Goal: Task Accomplishment & Management: Manage account settings

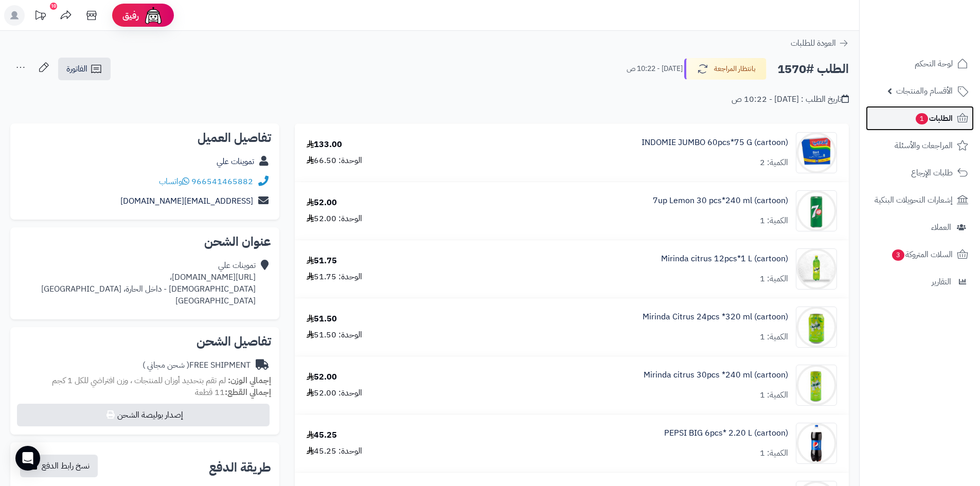
click at [905, 127] on link "الطلبات 1" at bounding box center [920, 118] width 108 height 25
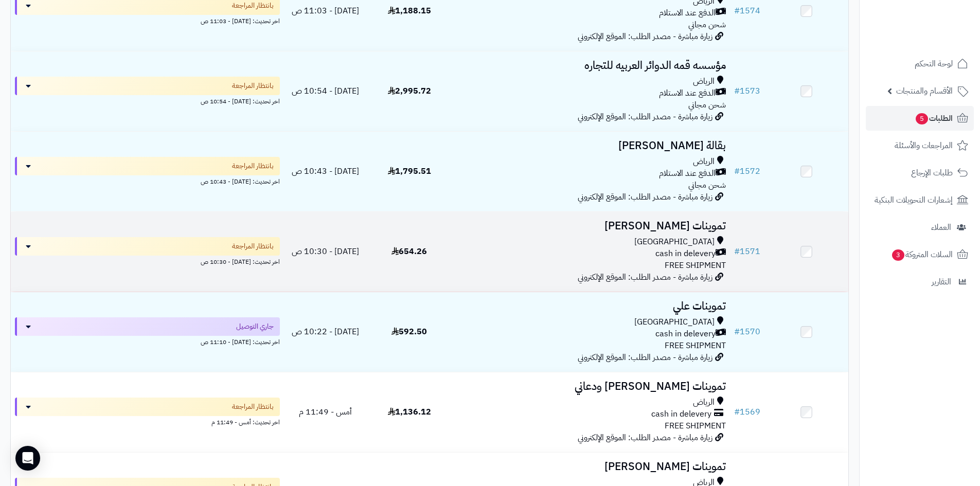
scroll to position [206, 0]
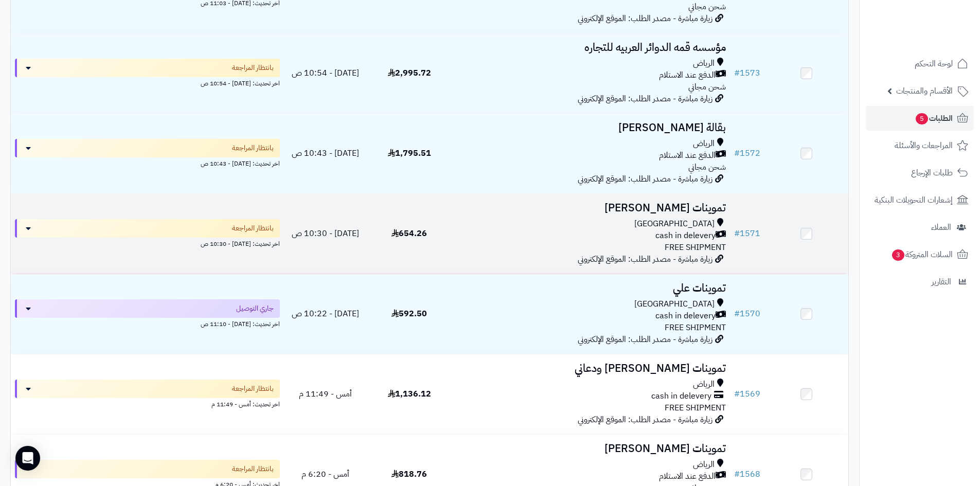
click at [565, 238] on div "cash in delevery" at bounding box center [590, 236] width 271 height 12
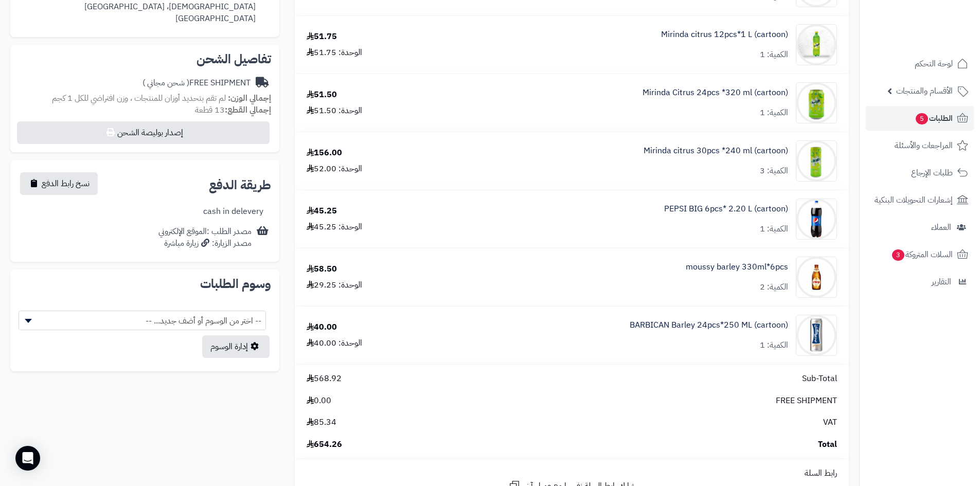
scroll to position [309, 0]
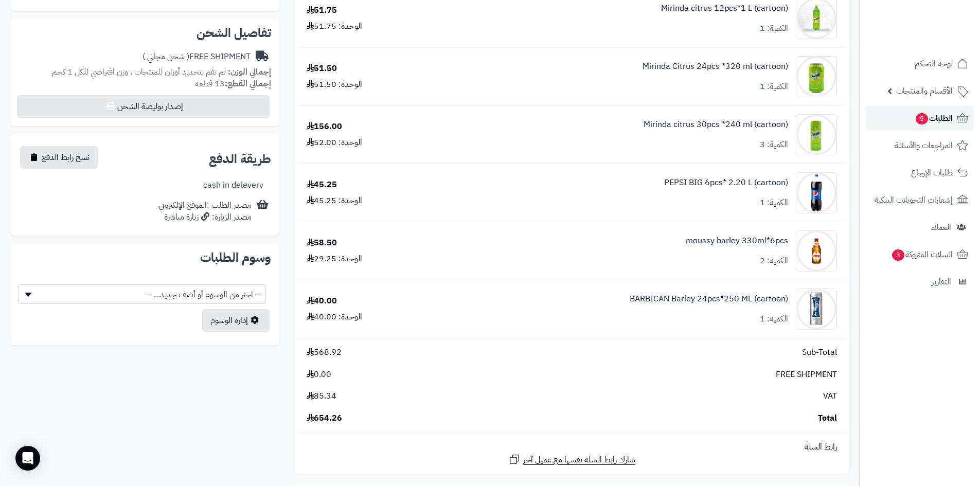
click at [916, 116] on span "5" at bounding box center [921, 119] width 13 height 12
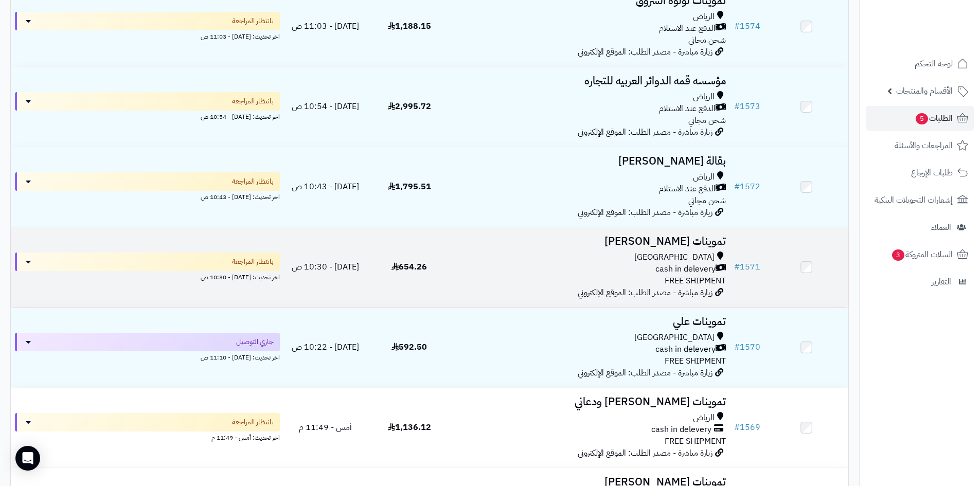
scroll to position [154, 0]
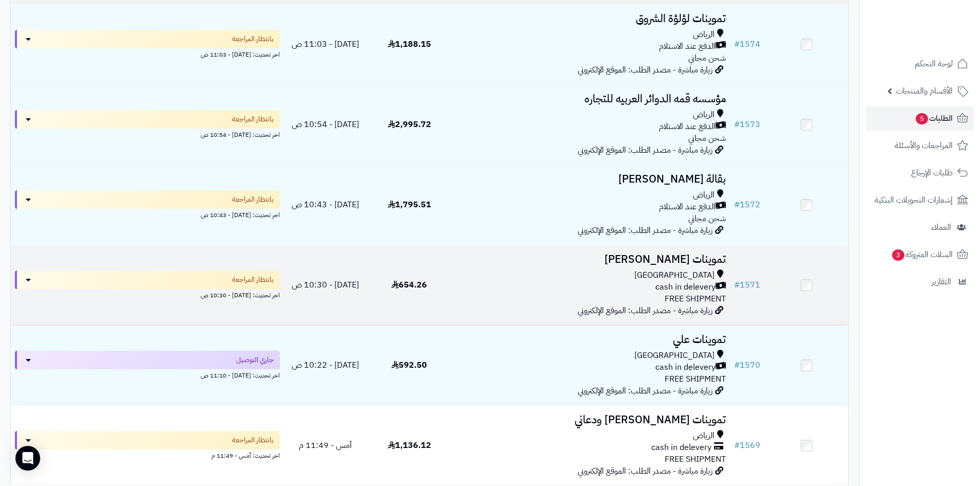
click at [516, 194] on div "الرياض" at bounding box center [590, 195] width 271 height 12
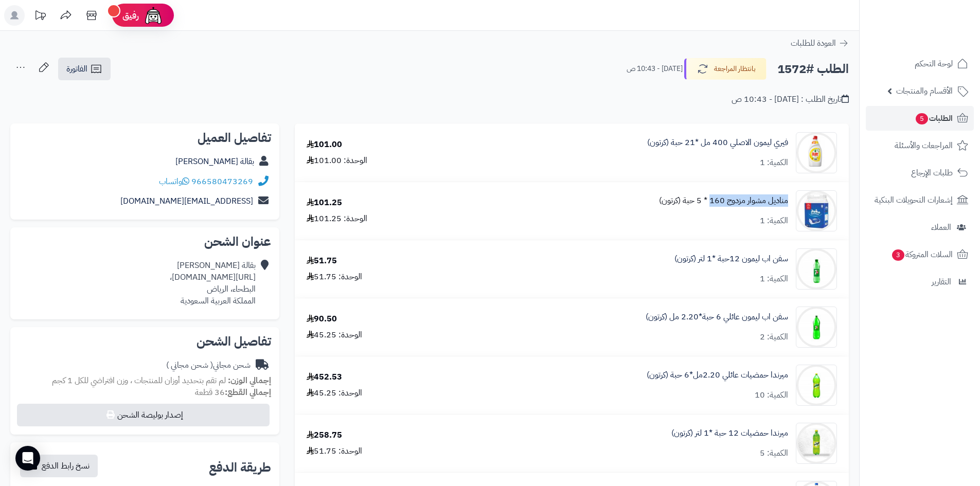
drag, startPoint x: 788, startPoint y: 201, endPoint x: 710, endPoint y: 202, distance: 77.7
click at [710, 202] on div "مناديل مشوار مزدوج 160 * 5 حبة (كرتون) الكمية: 1" at bounding box center [648, 210] width 394 height 41
drag, startPoint x: 789, startPoint y: 140, endPoint x: 711, endPoint y: 139, distance: 77.2
click at [711, 139] on div "فيري ليمون الاصلي 400 مل *21 حبة (كرتون) الكمية: 1" at bounding box center [648, 152] width 394 height 41
copy link "فيري ليمون الاصلي 400"
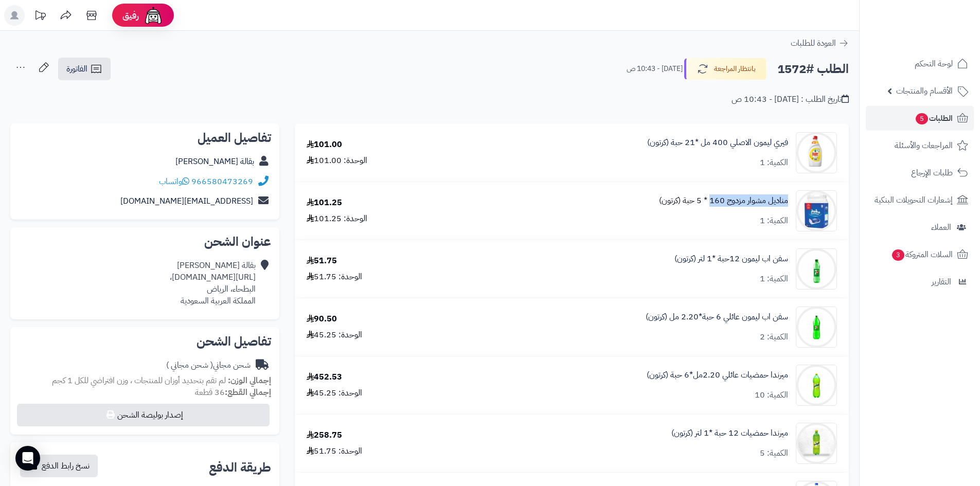
drag, startPoint x: 789, startPoint y: 201, endPoint x: 710, endPoint y: 201, distance: 78.7
click at [710, 201] on div "مناديل مشوار مزدوج 160 * 5 حبة (كرتون) الكمية: 1" at bounding box center [648, 210] width 394 height 41
copy link "مناديل مشوار مزدوج 160"
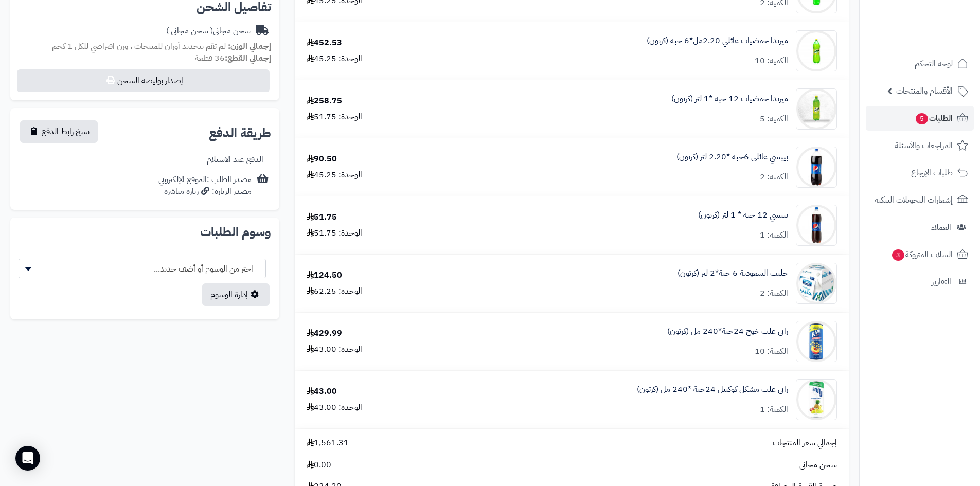
scroll to position [360, 0]
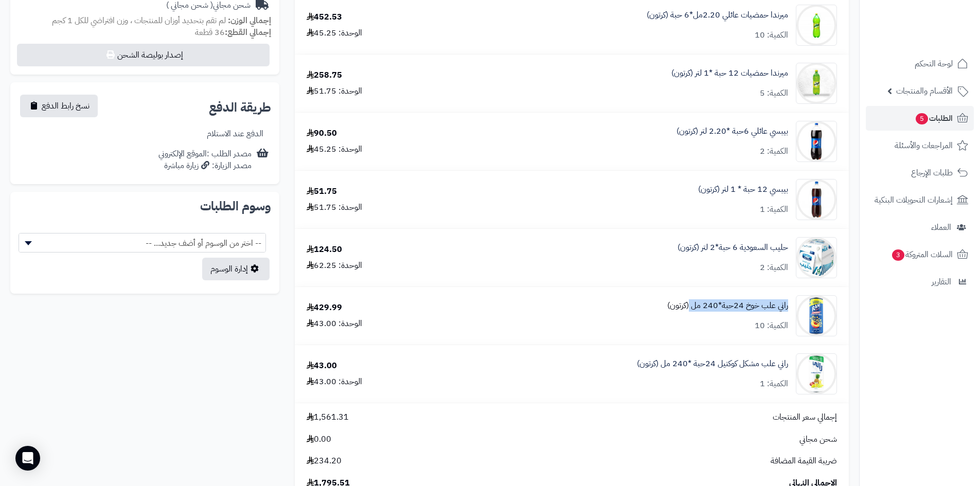
drag, startPoint x: 790, startPoint y: 303, endPoint x: 690, endPoint y: 299, distance: 99.9
click at [690, 299] on div "راني علب خوخ 24حبة*240 مل (كرتون) الكمية: 10" at bounding box center [648, 315] width 394 height 41
copy link "راني علب خوخ 24حبة*240 مل"
drag, startPoint x: 788, startPoint y: 366, endPoint x: 695, endPoint y: 365, distance: 92.6
click at [695, 365] on div "راني علب مشكل كوكتيل 24حبة *240 مل (كرتون) الكمية: 1" at bounding box center [648, 373] width 394 height 41
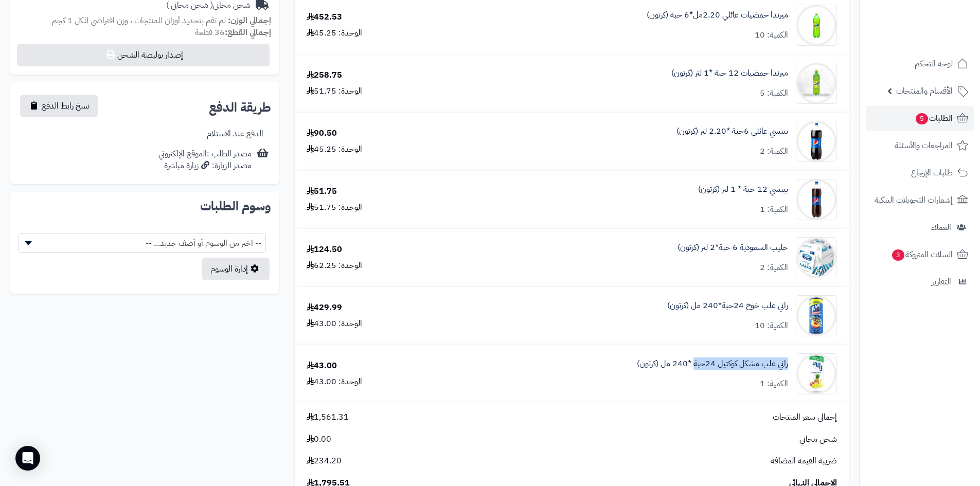
click at [790, 363] on div "راني علب مشكل كوكتيل 24حبة *240 مل (كرتون) الكمية: 1" at bounding box center [648, 373] width 394 height 41
drag, startPoint x: 790, startPoint y: 363, endPoint x: 717, endPoint y: 368, distance: 72.7
click at [717, 368] on div "راني علب مشكل كوكتيل 24حبة *240 مل (كرتون) الكمية: 1" at bounding box center [648, 373] width 394 height 41
copy link "راني علب مشكل كوكتيل"
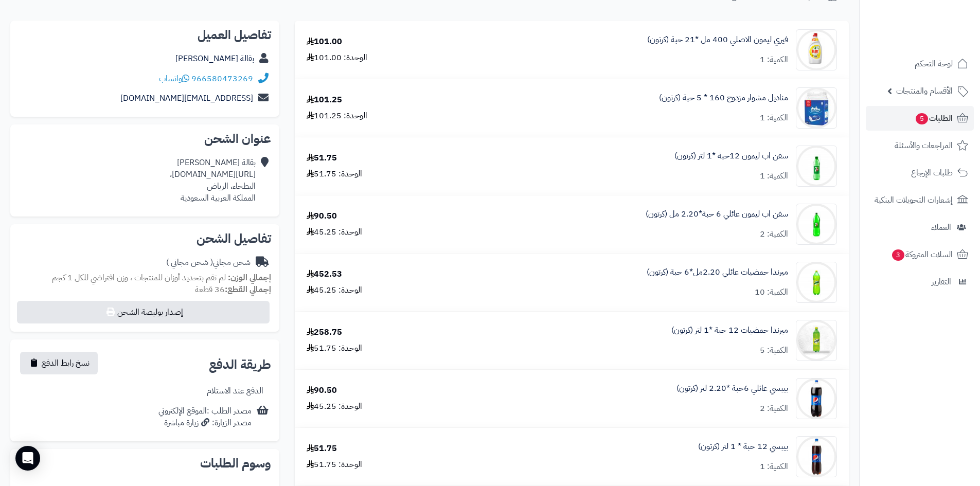
scroll to position [0, 0]
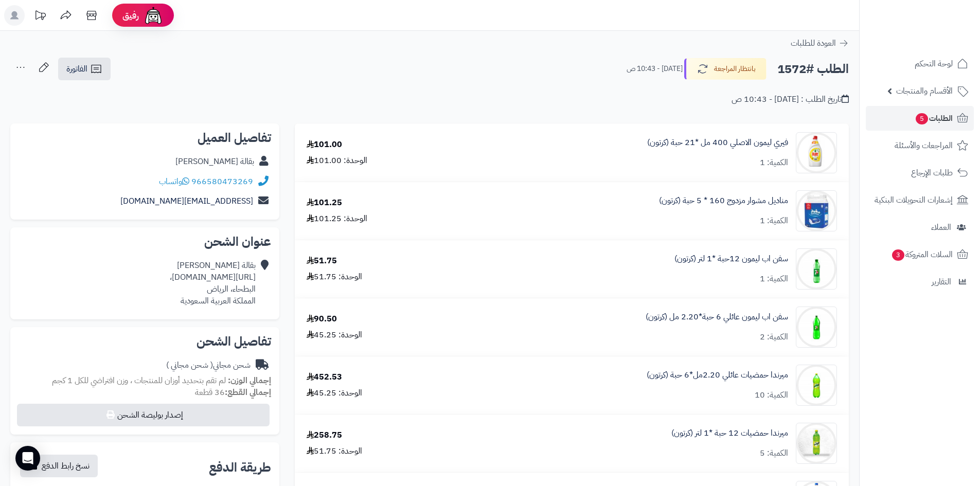
drag, startPoint x: 171, startPoint y: 157, endPoint x: 254, endPoint y: 162, distance: 82.9
click at [254, 162] on div "بقالة عبدالرحمن الفيصل" at bounding box center [145, 162] width 253 height 20
click at [394, 95] on div "تاريخ الطلب : اليوم - 10:43 ص" at bounding box center [429, 93] width 838 height 24
drag, startPoint x: 791, startPoint y: 198, endPoint x: 708, endPoint y: 200, distance: 82.3
click at [708, 200] on div "مناديل مشوار مزدوج 160 * 5 حبة (كرتون) الكمية: 1" at bounding box center [648, 210] width 394 height 41
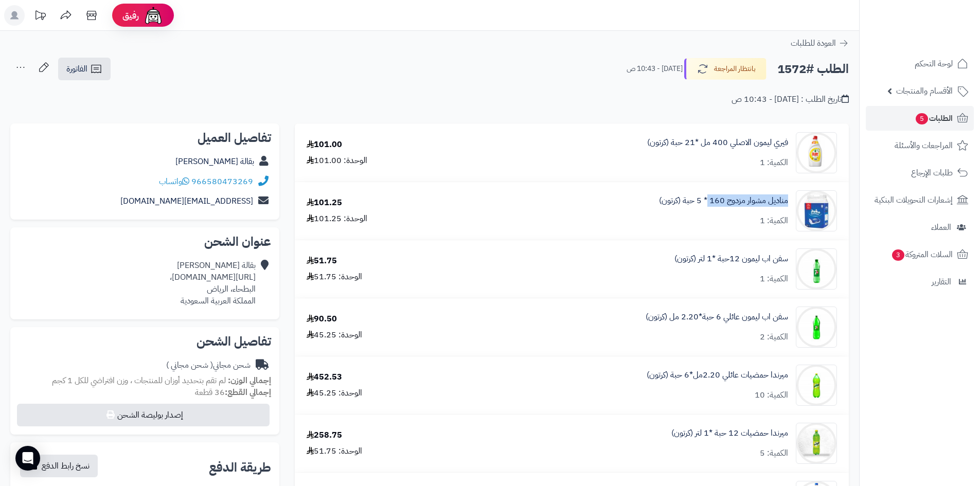
copy link "مناديل مشوار مزدوج 160"
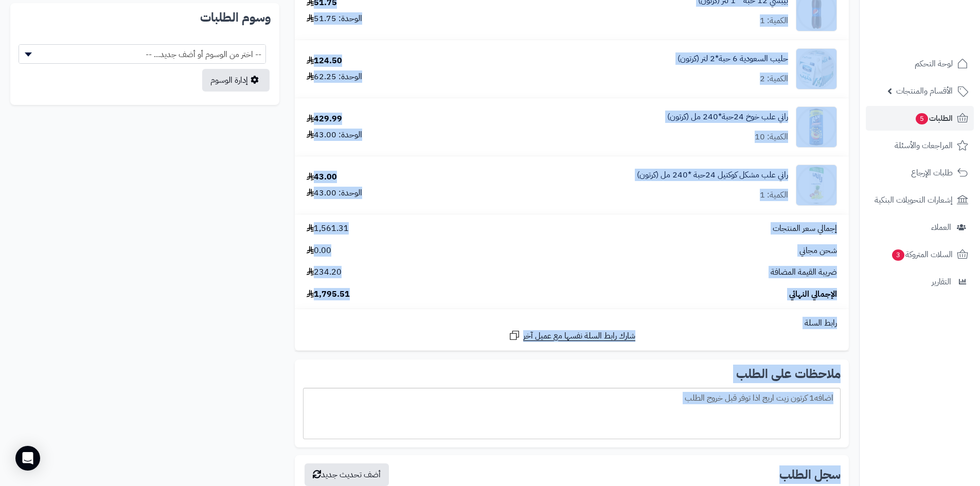
scroll to position [747, 0]
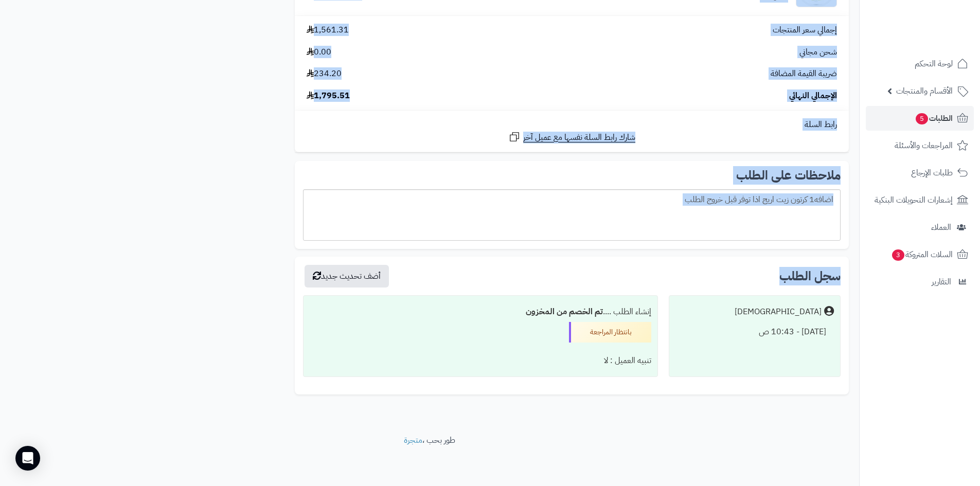
drag, startPoint x: 294, startPoint y: 133, endPoint x: 243, endPoint y: 183, distance: 70.9
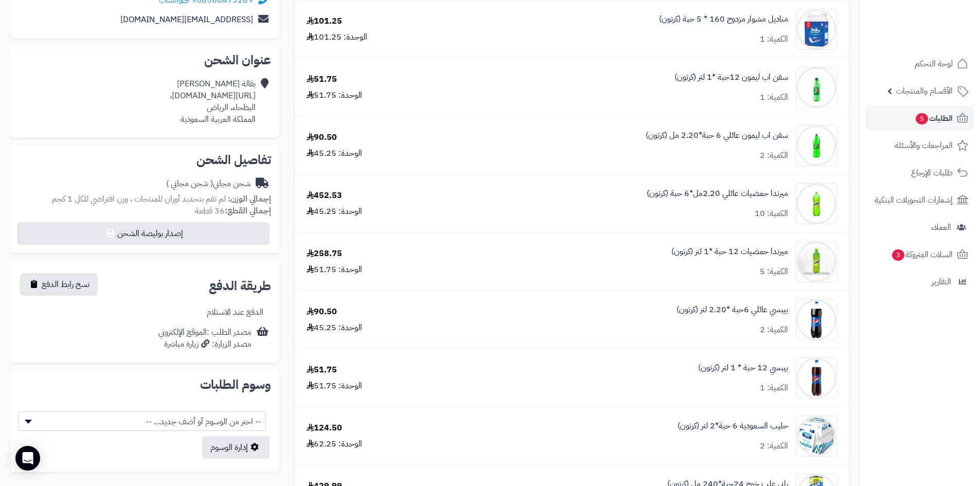
scroll to position [0, 0]
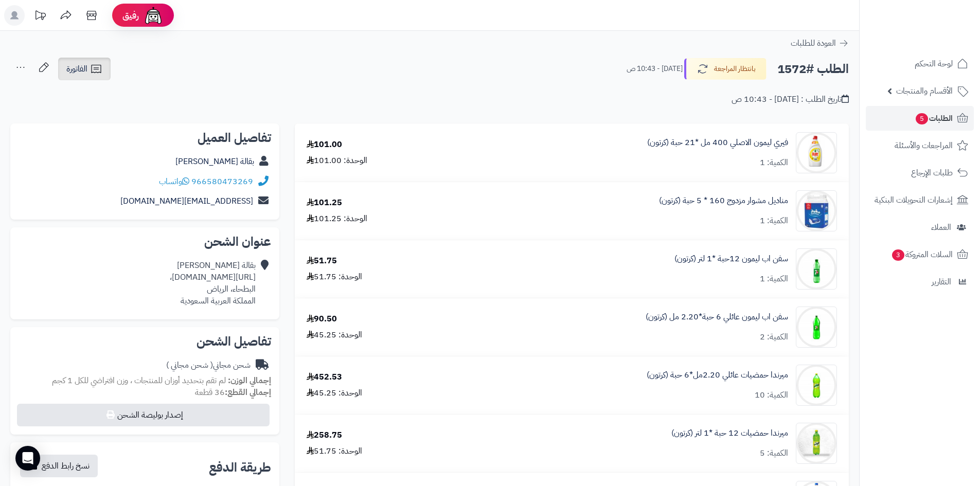
drag, startPoint x: 93, startPoint y: 67, endPoint x: 99, endPoint y: 73, distance: 8.4
click at [94, 68] on icon at bounding box center [96, 69] width 12 height 12
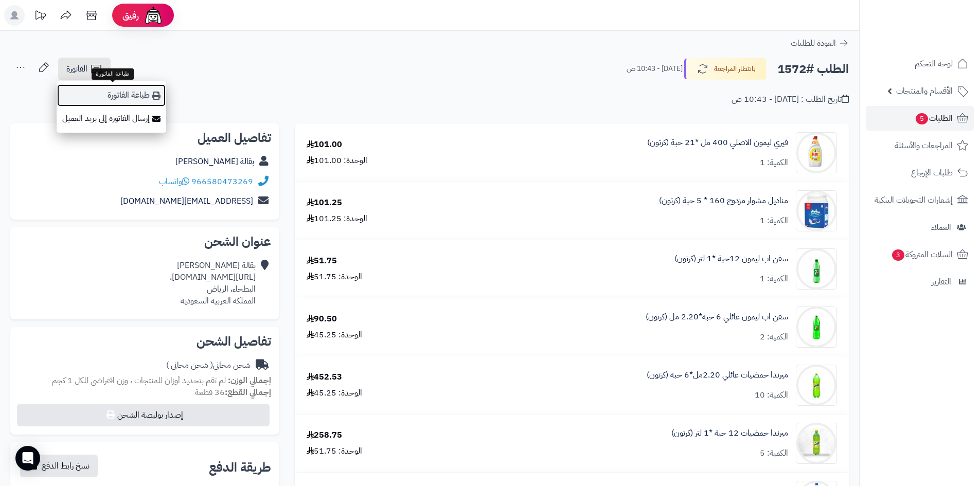
click at [134, 101] on link "طباعة الفاتورة" at bounding box center [112, 95] width 110 height 23
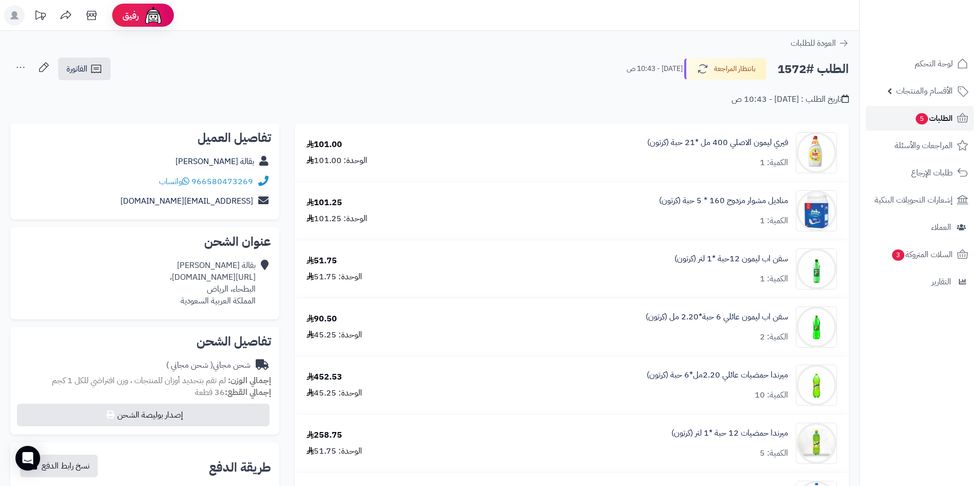
click at [895, 115] on link "الطلبات 5" at bounding box center [920, 118] width 108 height 25
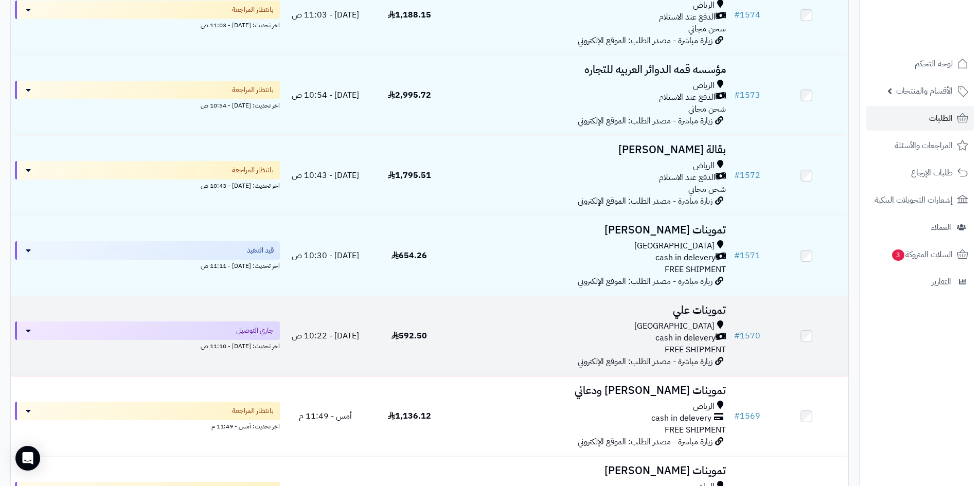
scroll to position [257, 0]
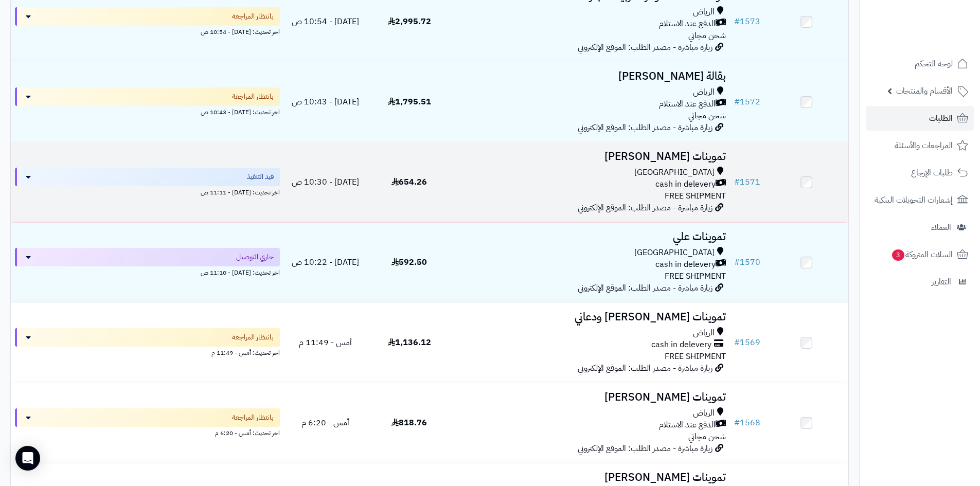
click at [545, 181] on div "cash in delevery" at bounding box center [590, 184] width 271 height 12
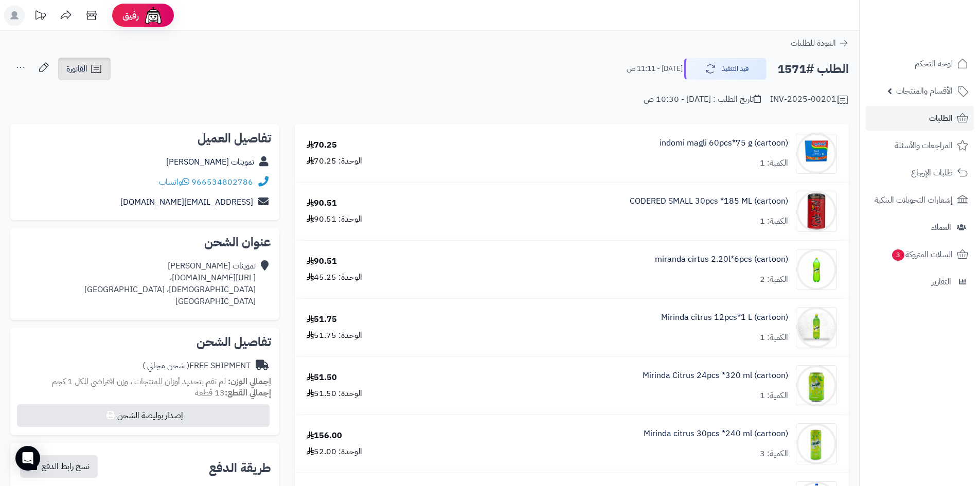
click at [108, 70] on link "الفاتورة" at bounding box center [84, 69] width 52 height 23
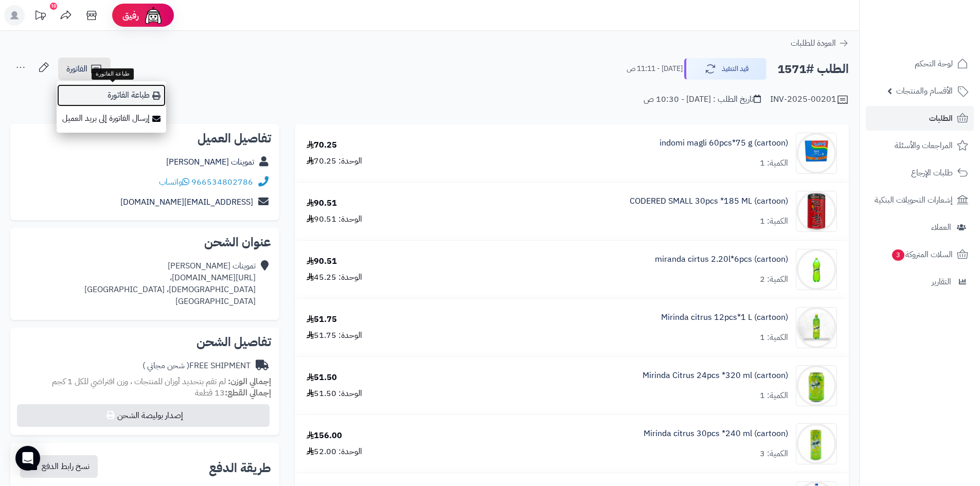
click at [119, 92] on link "طباعة الفاتورة" at bounding box center [112, 95] width 110 height 23
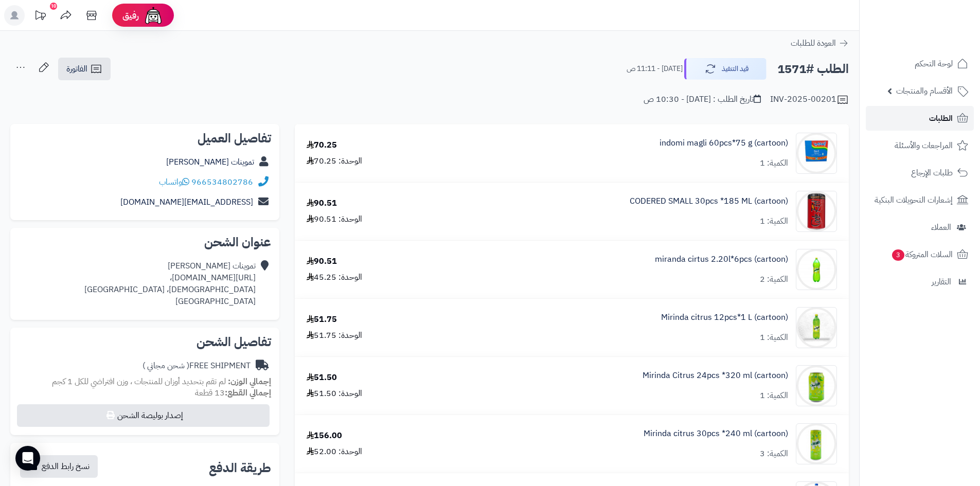
click at [932, 121] on span "الطلبات" at bounding box center [941, 118] width 24 height 14
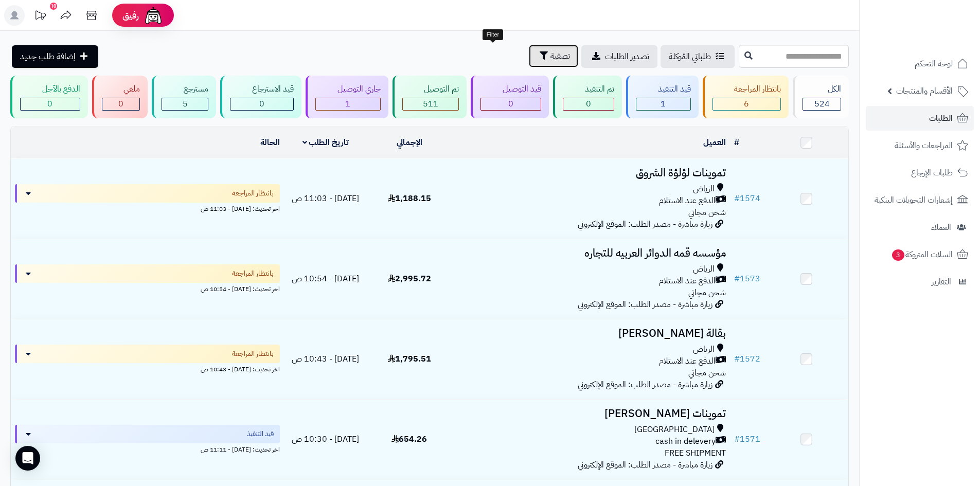
click at [550, 56] on span "تصفية" at bounding box center [560, 56] width 20 height 12
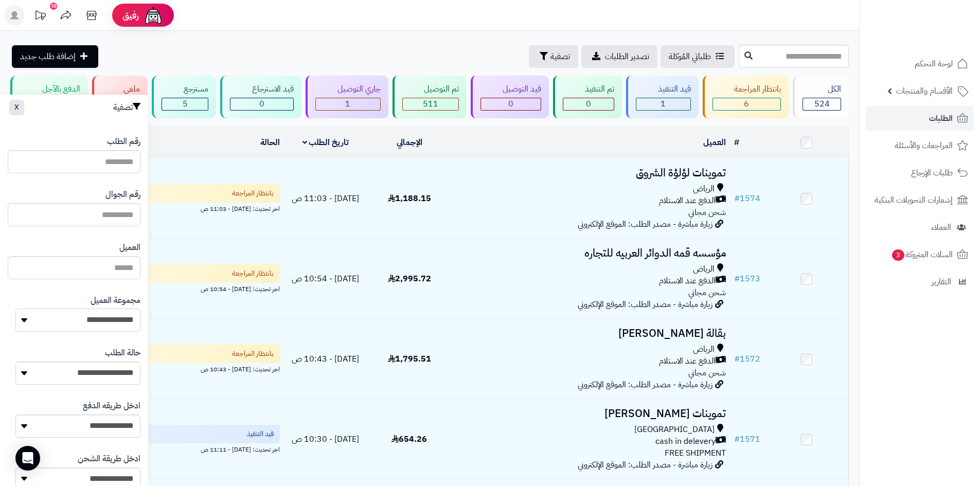
click at [73, 314] on select "**********" at bounding box center [77, 320] width 125 height 23
select select "*"
click at [15, 309] on select "**********" at bounding box center [77, 320] width 125 height 23
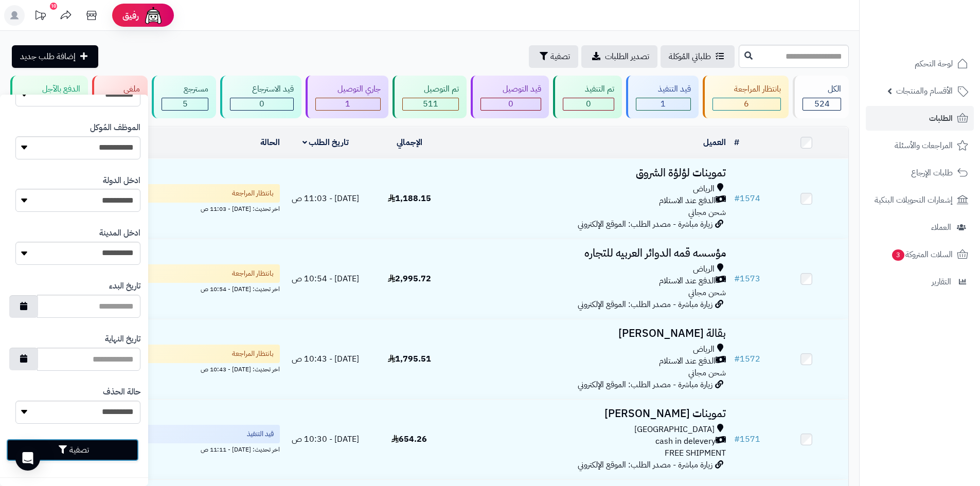
click at [67, 448] on icon "button" at bounding box center [63, 449] width 8 height 8
click at [76, 447] on button "تصفية" at bounding box center [72, 450] width 133 height 23
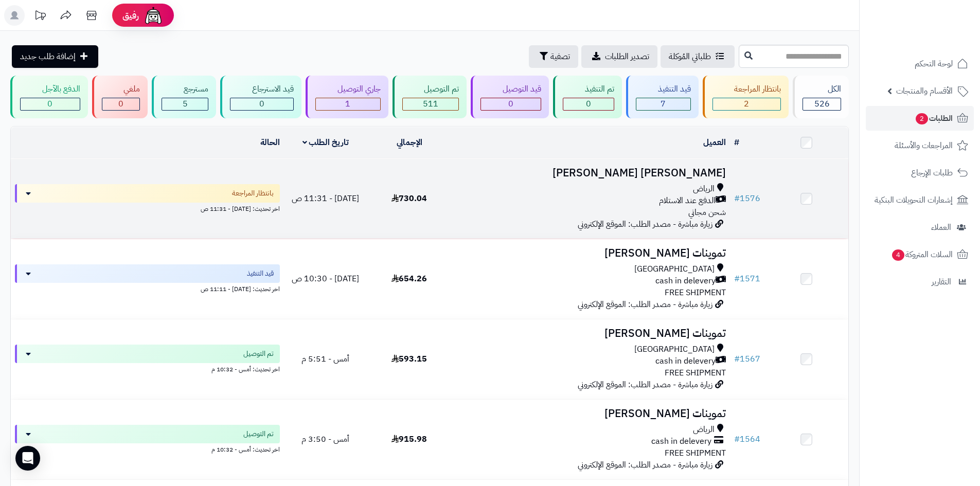
click at [479, 206] on div "الرياض الدفع عند الاستلام شحن مجاني" at bounding box center [590, 200] width 271 height 35
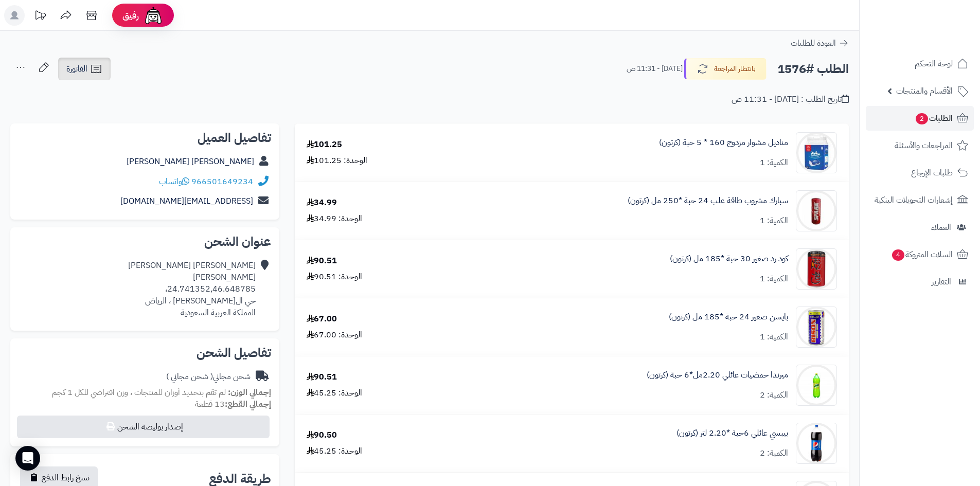
click at [92, 71] on icon at bounding box center [96, 69] width 12 height 12
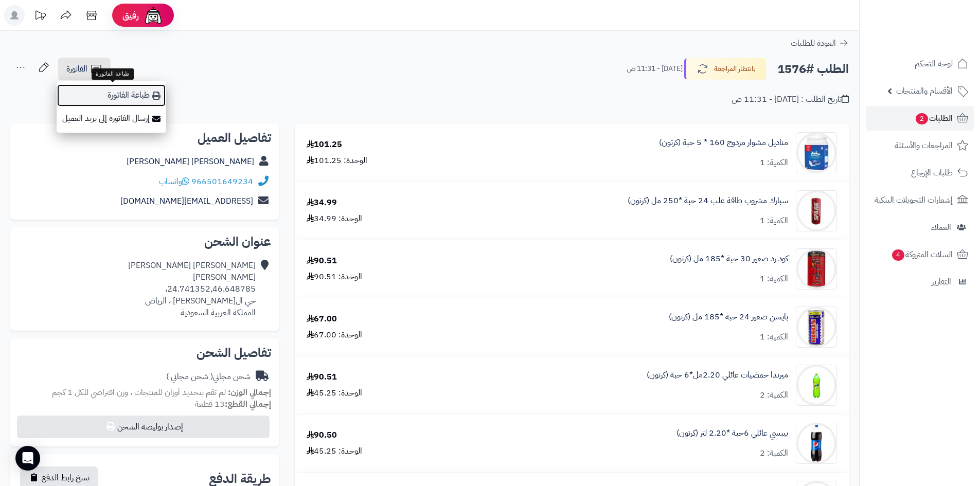
click at [98, 87] on link "طباعة الفاتورة" at bounding box center [112, 95] width 110 height 23
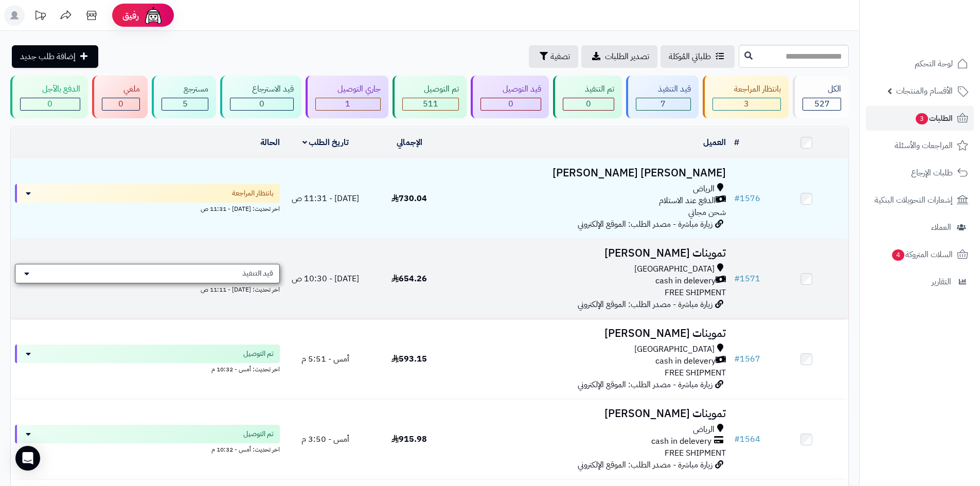
click at [241, 269] on div "قيد التنفيذ" at bounding box center [147, 274] width 265 height 20
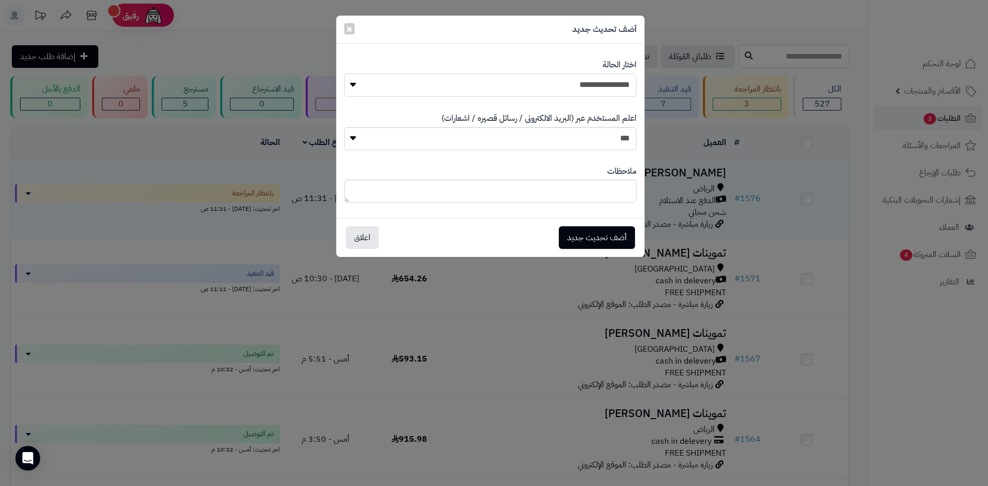
click at [480, 86] on select "**********" at bounding box center [490, 85] width 292 height 23
select select "**"
click at [344, 74] on select "**********" at bounding box center [490, 85] width 292 height 23
click at [571, 230] on button "أضف تحديث جديد" at bounding box center [597, 237] width 76 height 23
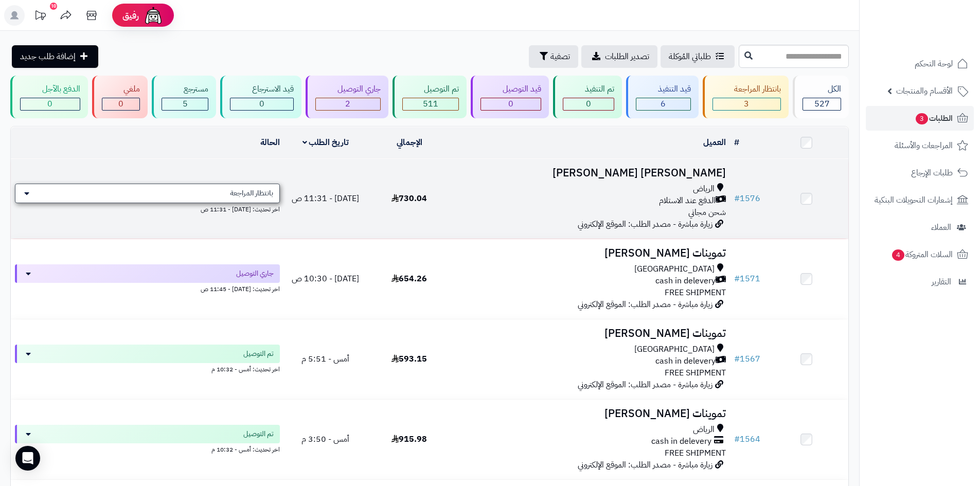
click at [244, 188] on span "بانتظار المراجعة" at bounding box center [251, 193] width 43 height 10
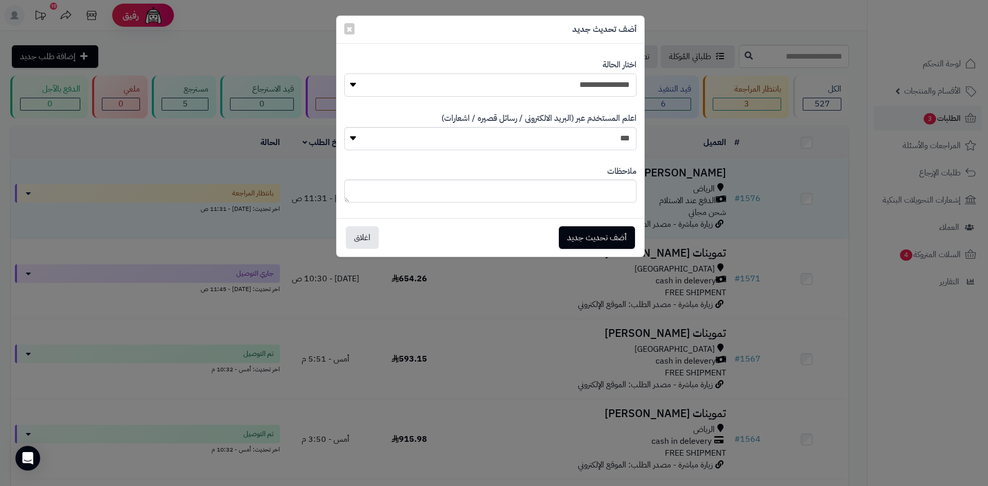
click at [475, 90] on select "**********" at bounding box center [490, 85] width 292 height 23
select select "**"
click at [344, 74] on select "**********" at bounding box center [490, 85] width 292 height 23
click at [569, 233] on button "أضف تحديث جديد" at bounding box center [597, 237] width 76 height 23
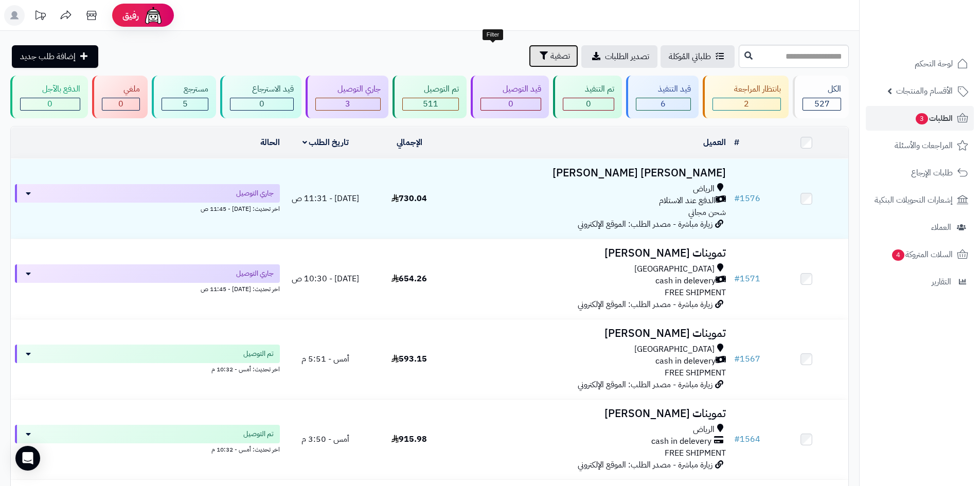
click at [550, 55] on span "تصفية" at bounding box center [560, 56] width 20 height 12
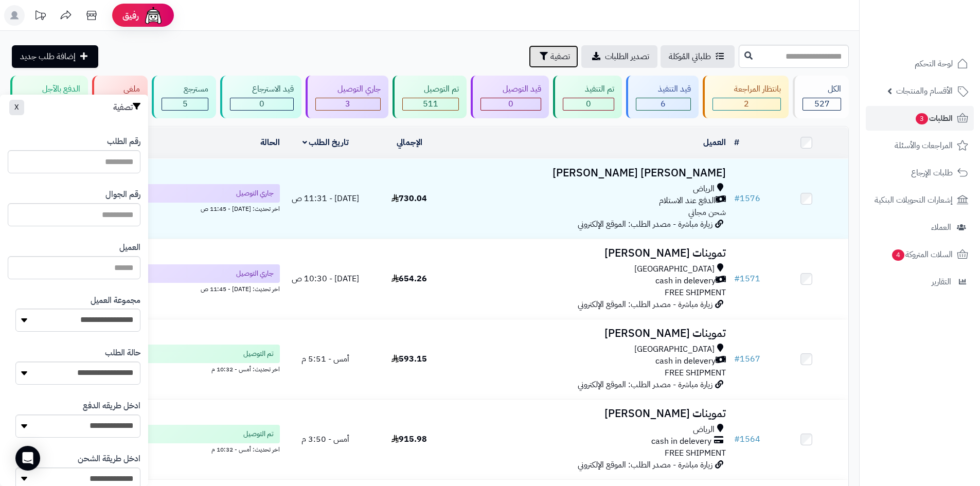
scroll to position [62, 0]
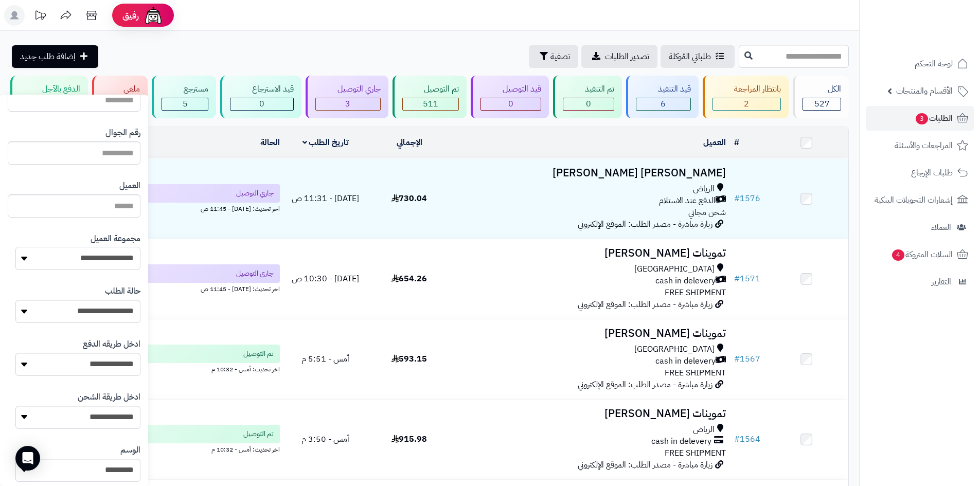
click at [44, 254] on select "**********" at bounding box center [77, 258] width 125 height 23
select select "*"
click at [15, 247] on select "**********" at bounding box center [77, 258] width 125 height 23
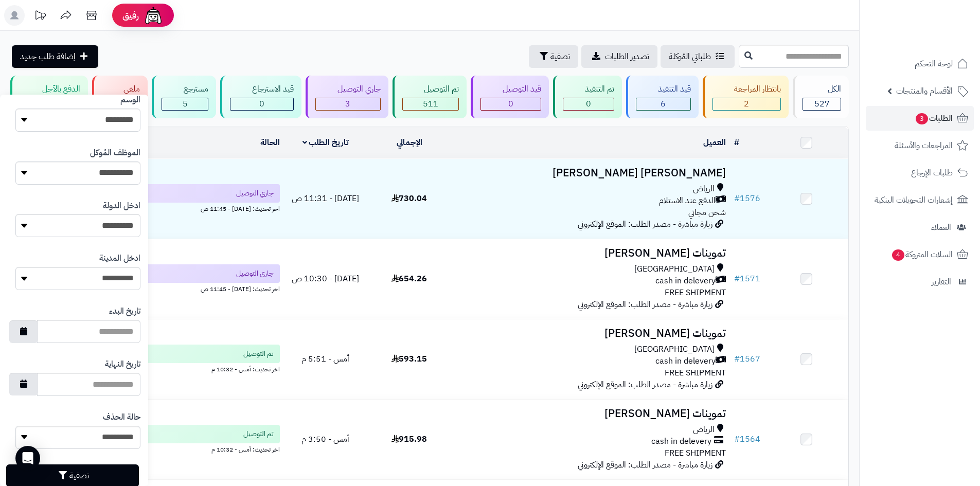
scroll to position [423, 0]
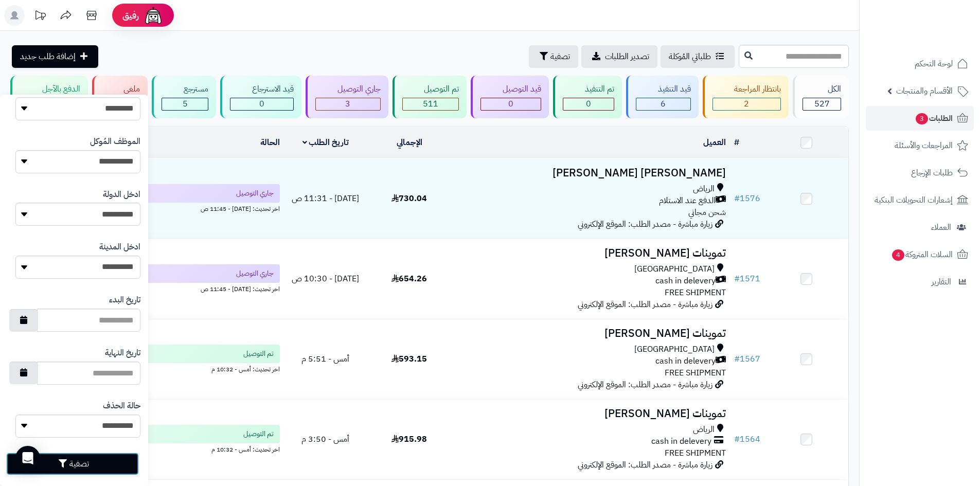
click at [85, 459] on button "تصفية" at bounding box center [72, 464] width 133 height 23
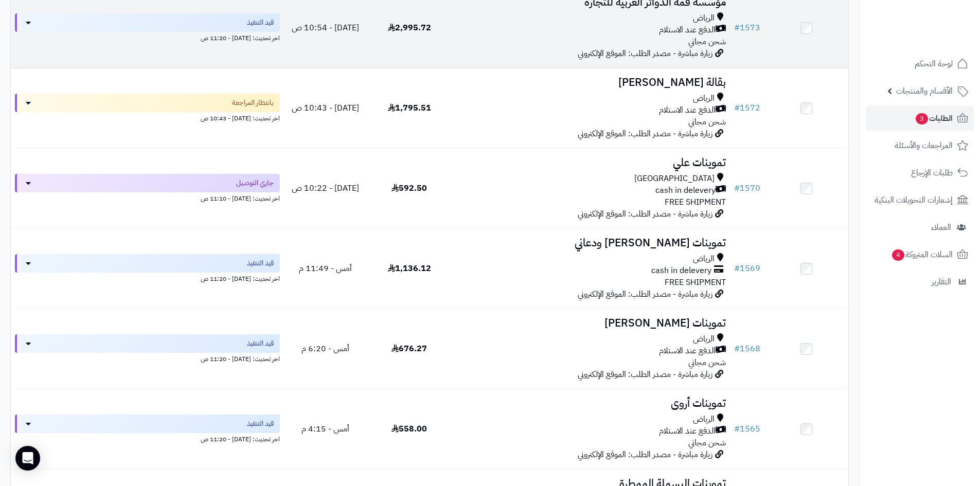
scroll to position [257, 0]
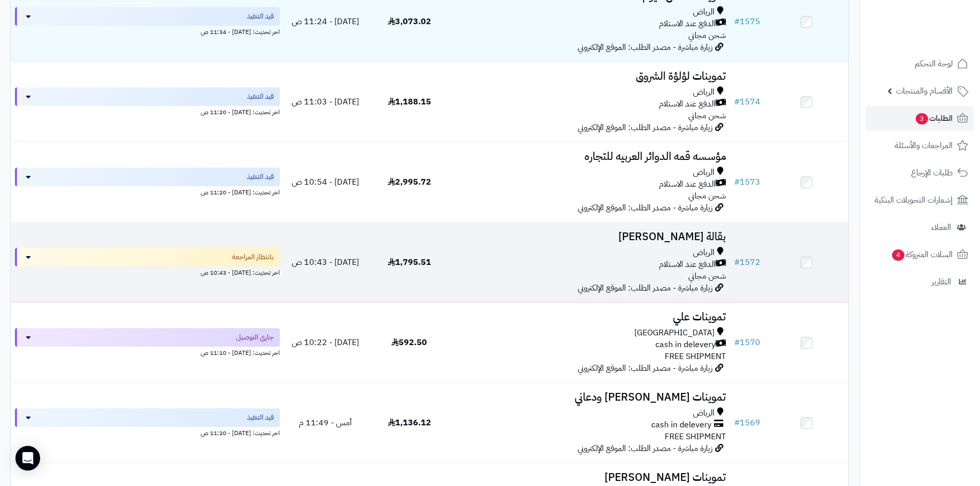
click at [580, 259] on div "الدفع عند الاستلام" at bounding box center [590, 265] width 271 height 12
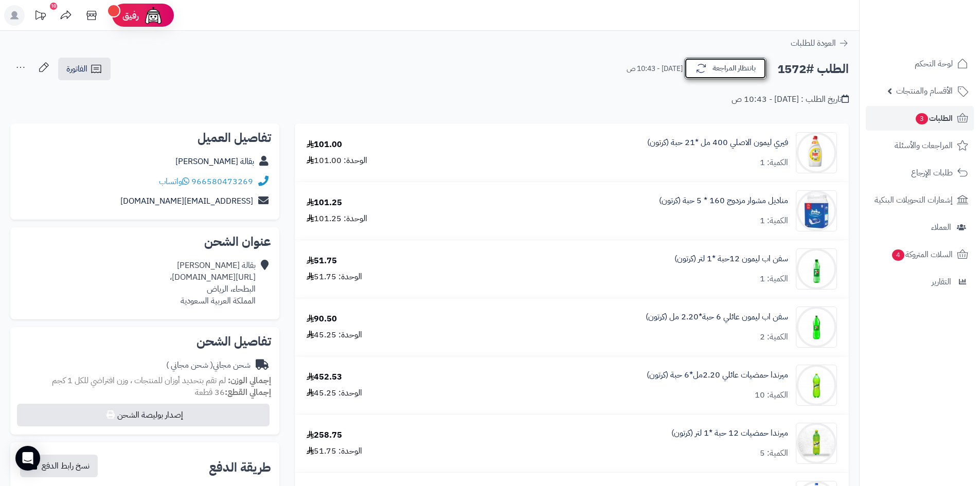
click at [703, 67] on icon "button" at bounding box center [700, 68] width 9 height 9
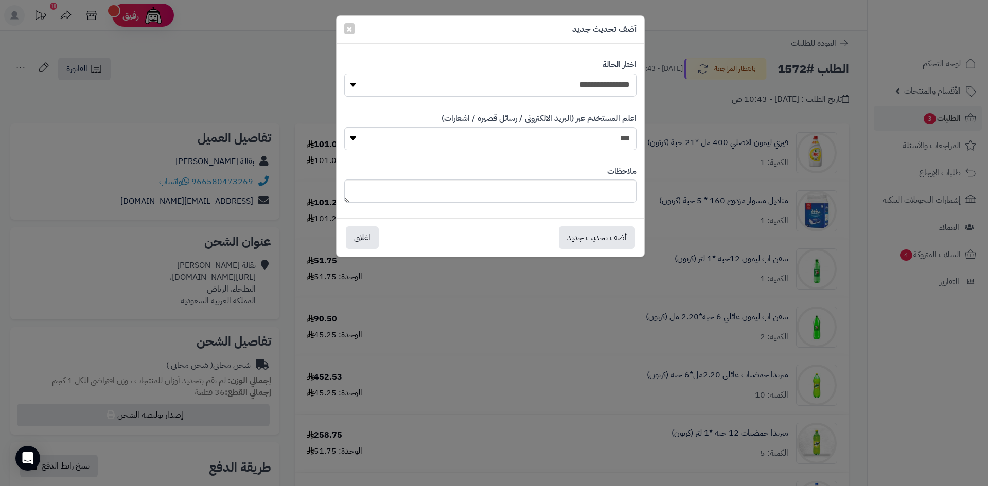
drag, startPoint x: 539, startPoint y: 85, endPoint x: 538, endPoint y: 95, distance: 9.3
click at [539, 85] on select "**********" at bounding box center [490, 85] width 292 height 23
select select "**"
click at [344, 74] on select "**********" at bounding box center [490, 85] width 292 height 23
click at [574, 241] on button "أضف تحديث جديد" at bounding box center [597, 237] width 76 height 23
